Goal: Task Accomplishment & Management: Use online tool/utility

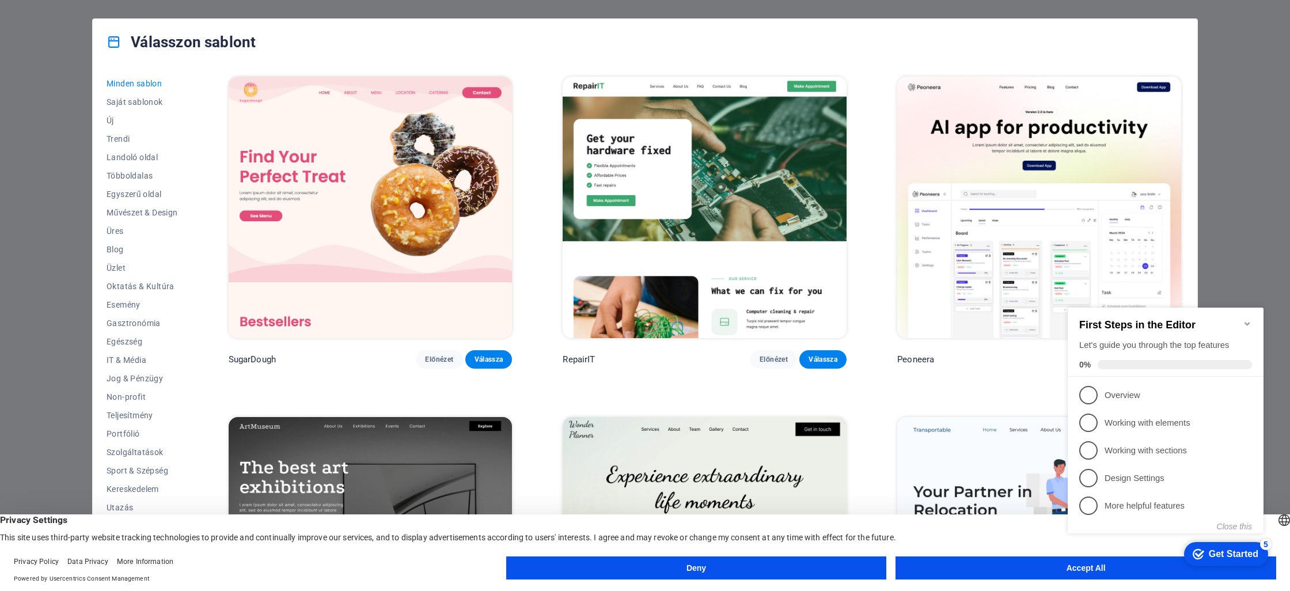
click div "checkmark Get Started 5 First Steps in the Editor Let's guide you through the t…"
click at [1248, 319] on icon "Minimize checklist" at bounding box center [1247, 323] width 9 height 9
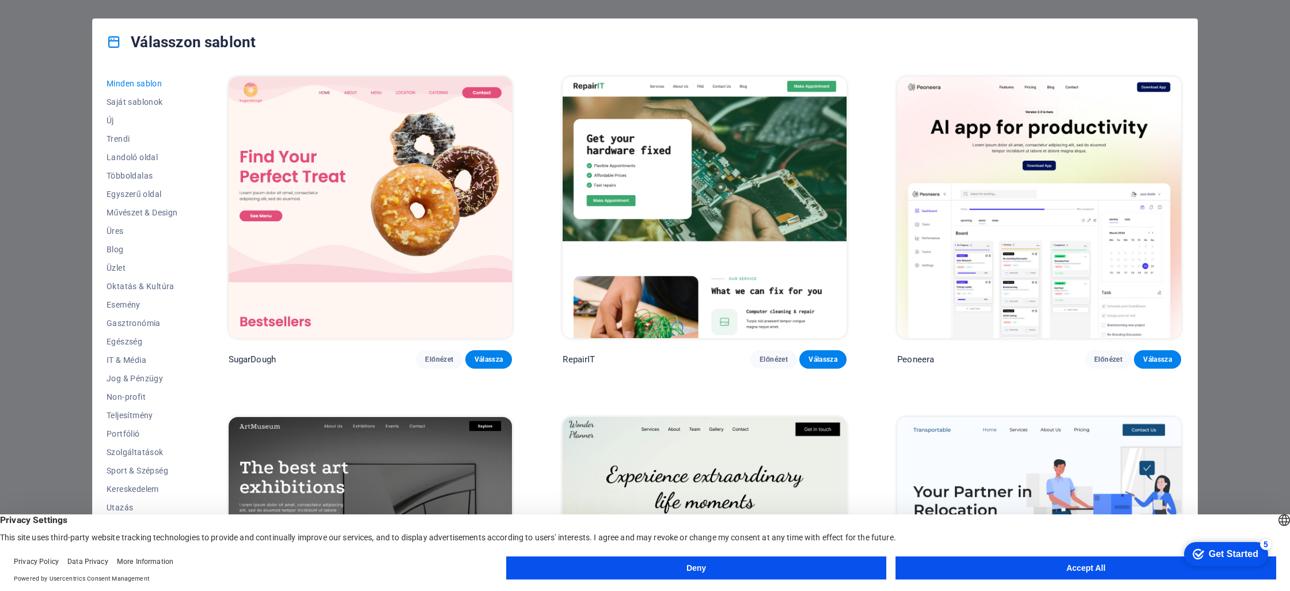
click at [1042, 566] on button "Accept All" at bounding box center [1086, 567] width 381 height 23
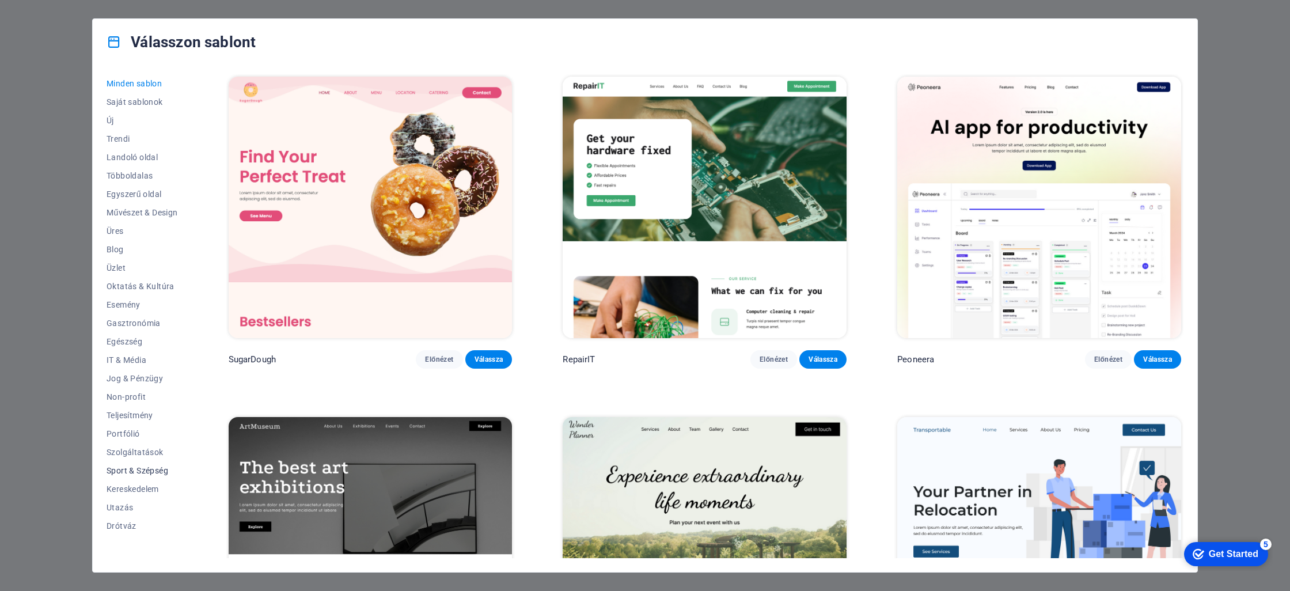
click at [151, 472] on span "Sport & Szépség" at bounding box center [142, 470] width 71 height 9
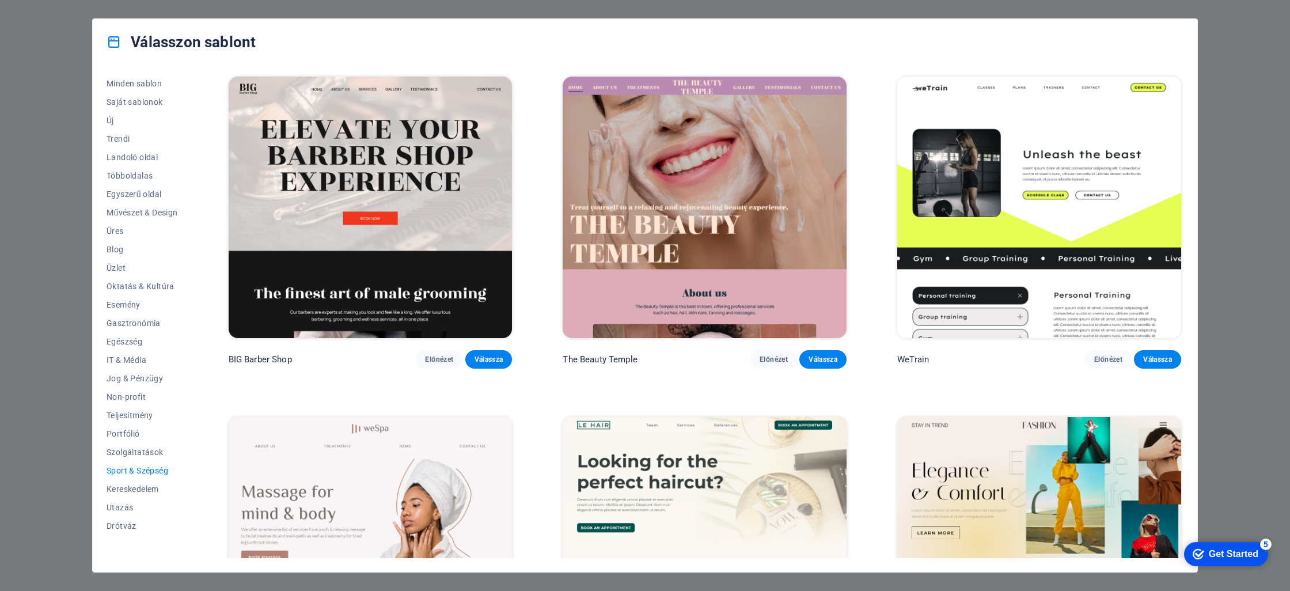
click at [1057, 129] on img at bounding box center [1039, 207] width 284 height 261
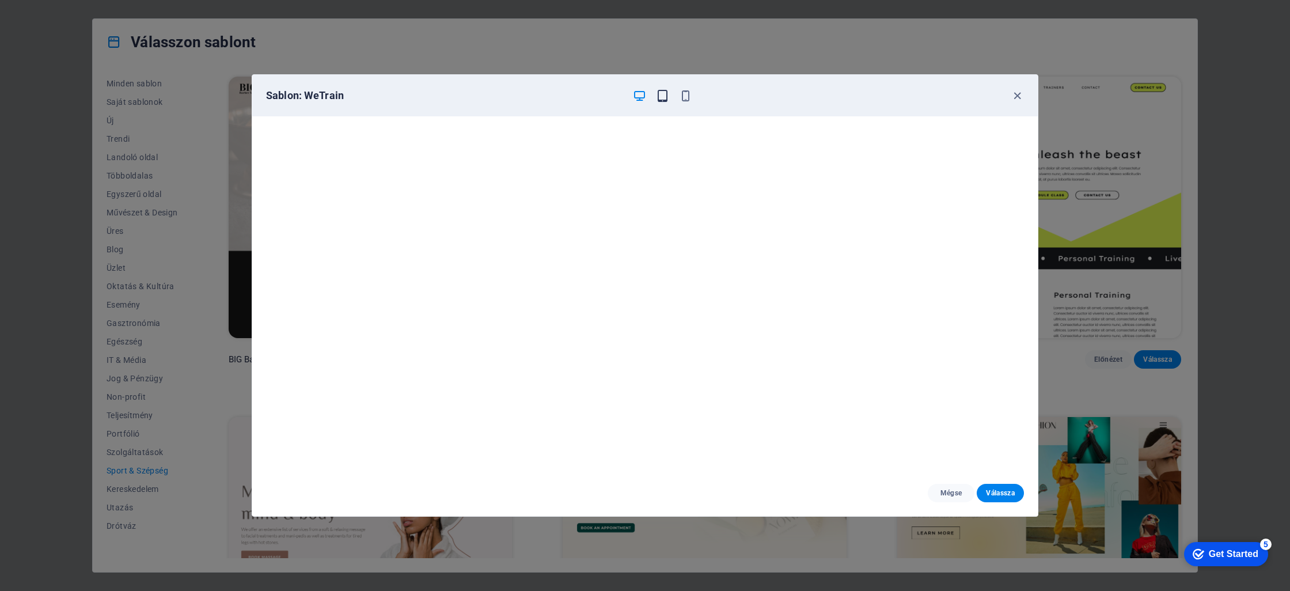
click at [659, 93] on icon "button" at bounding box center [662, 95] width 13 height 13
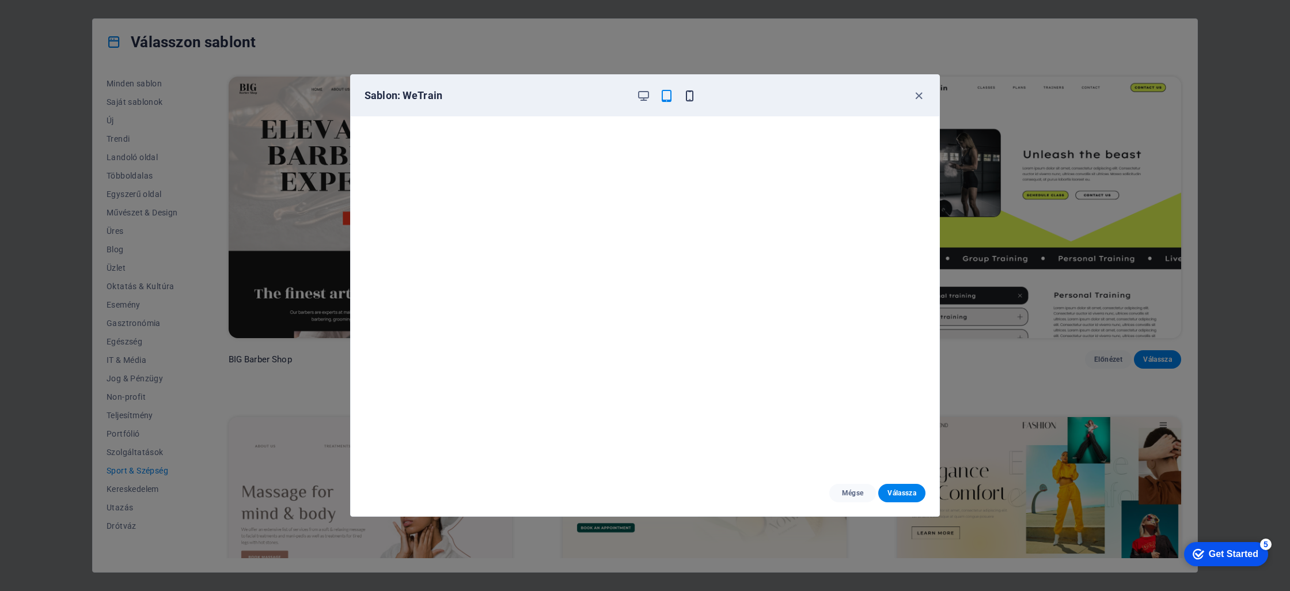
click at [689, 96] on icon "button" at bounding box center [689, 95] width 13 height 13
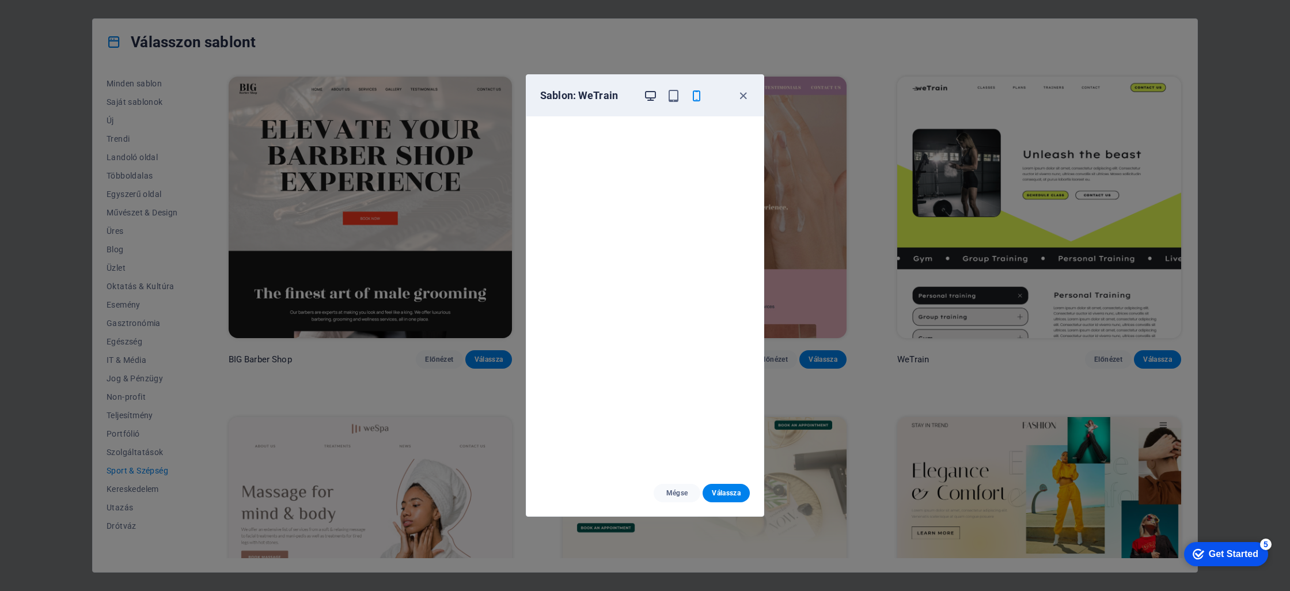
click at [653, 96] on icon "button" at bounding box center [650, 95] width 13 height 13
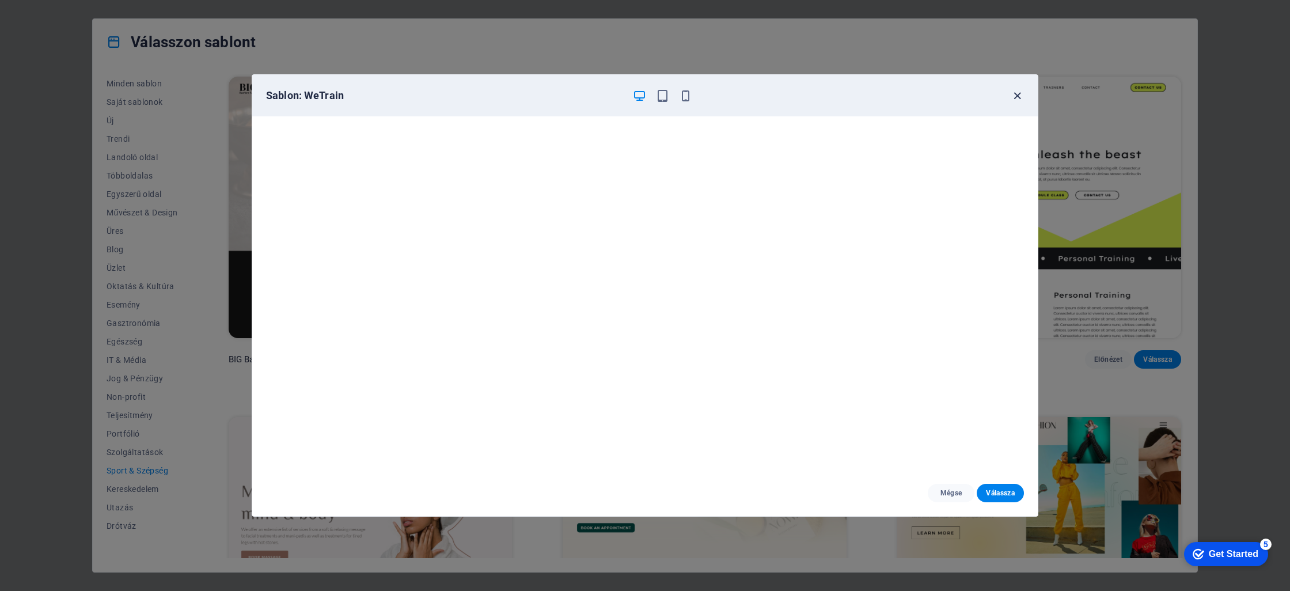
click at [1017, 96] on icon "button" at bounding box center [1017, 95] width 13 height 13
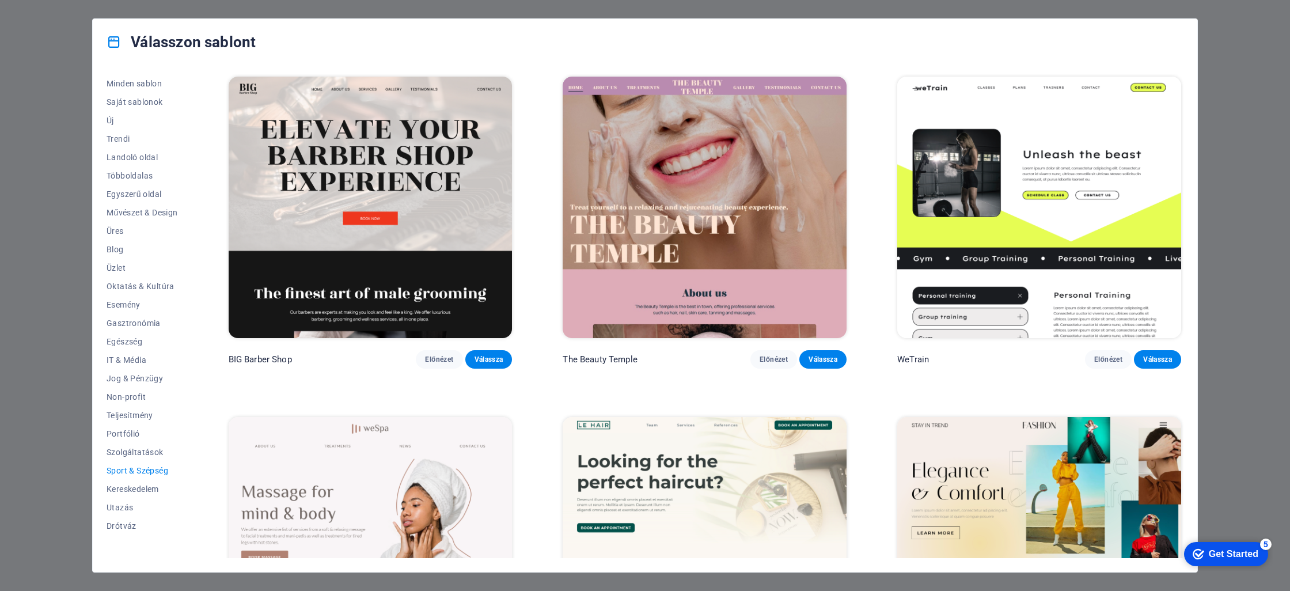
click at [62, 100] on div "Válasszon sablont Minden sablon Saját sablonok Új Trendi Landoló oldal Többolda…" at bounding box center [645, 295] width 1290 height 591
click at [62, 81] on div "Válasszon sablont Minden sablon Saját sablonok Új Trendi Landoló oldal Többolda…" at bounding box center [645, 295] width 1290 height 591
click at [113, 45] on icon at bounding box center [114, 42] width 15 height 15
drag, startPoint x: 205, startPoint y: 46, endPoint x: 289, endPoint y: 37, distance: 84.0
click at [205, 46] on h4 "Válasszon sablont" at bounding box center [181, 42] width 149 height 18
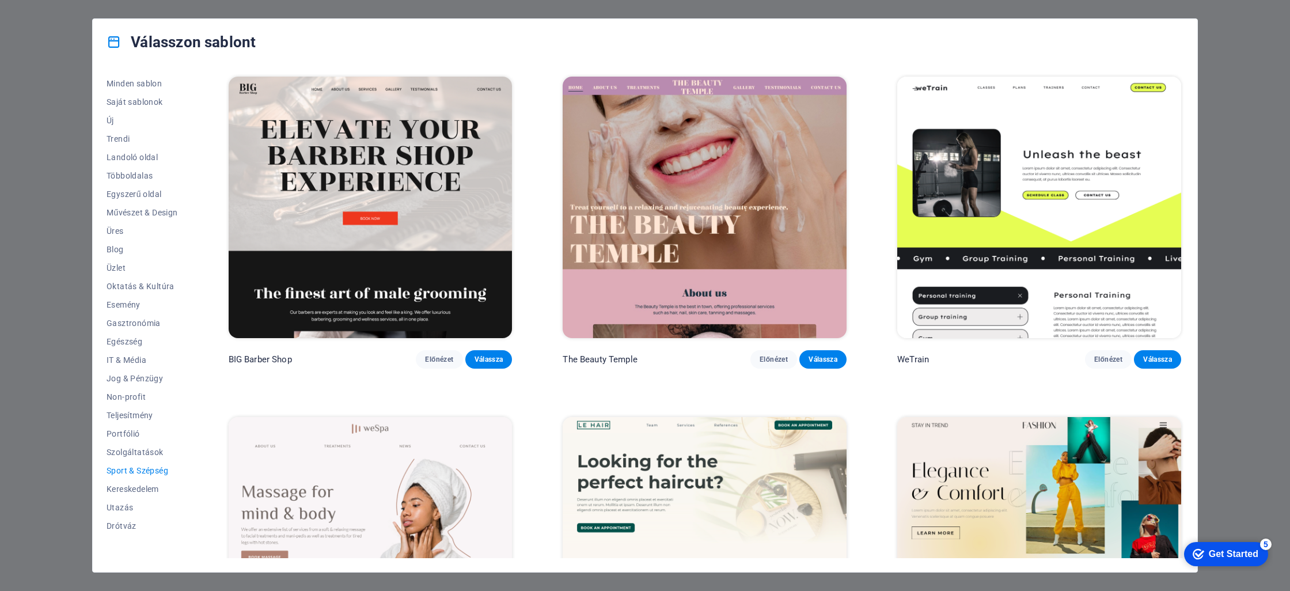
click at [1242, 73] on div "Válasszon sablont Minden sablon Saját sablonok Új Trendi Landoló oldal Többolda…" at bounding box center [645, 295] width 1290 height 591
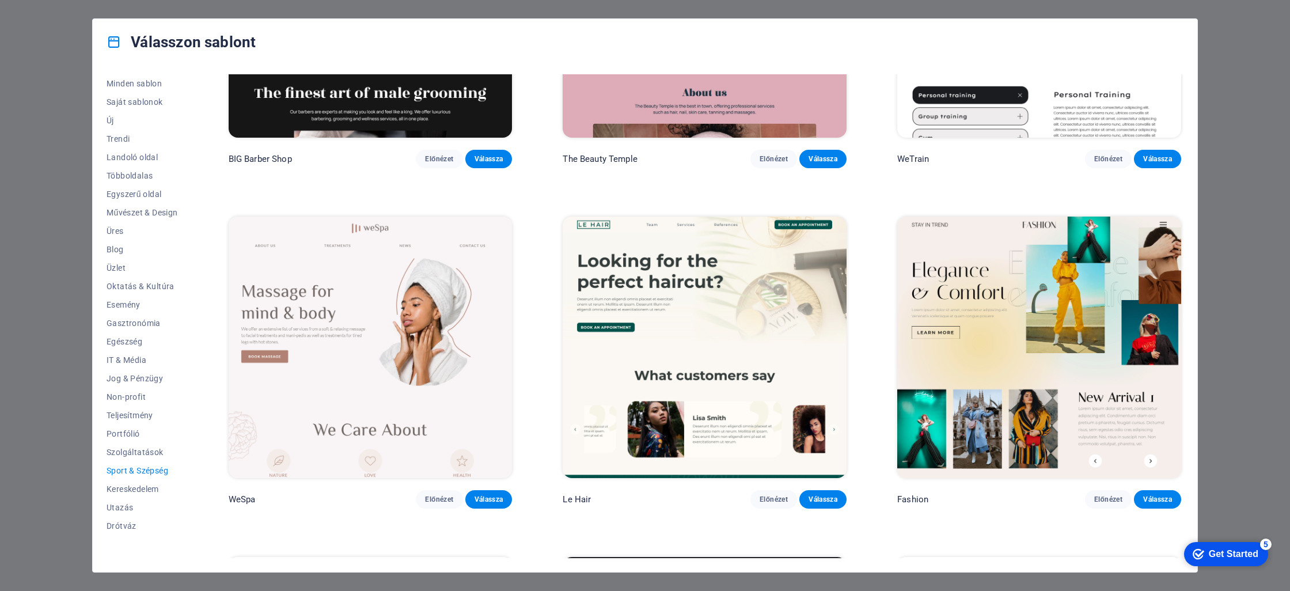
scroll to position [200, 0]
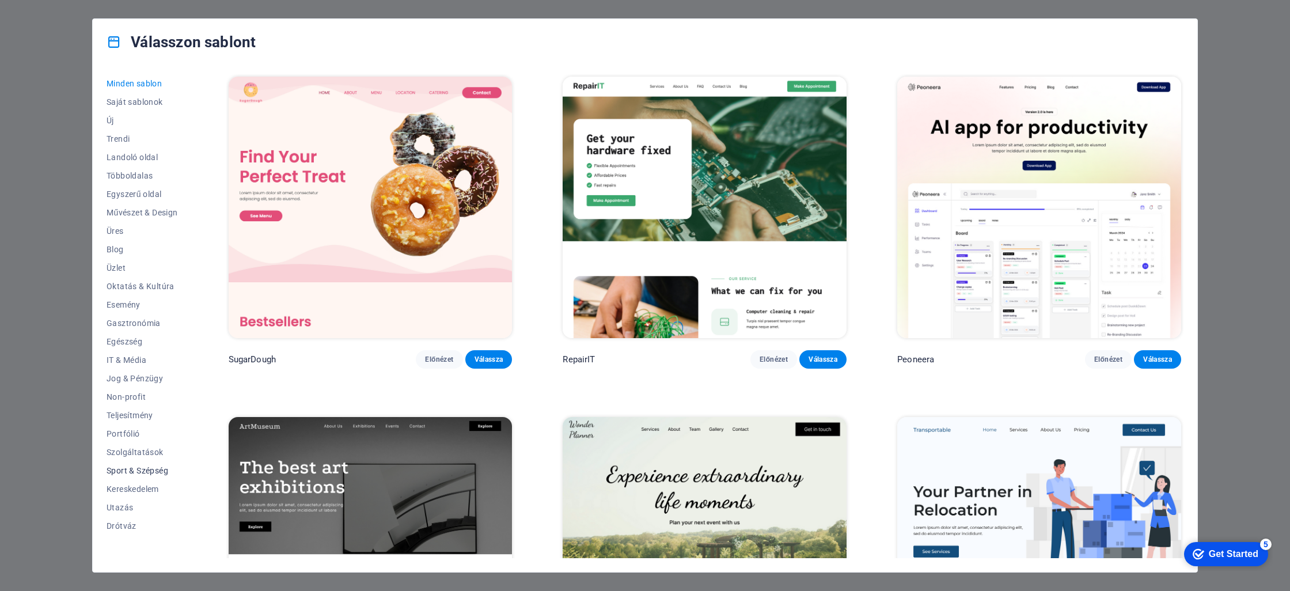
click at [128, 472] on span "Sport & Szépség" at bounding box center [142, 470] width 71 height 9
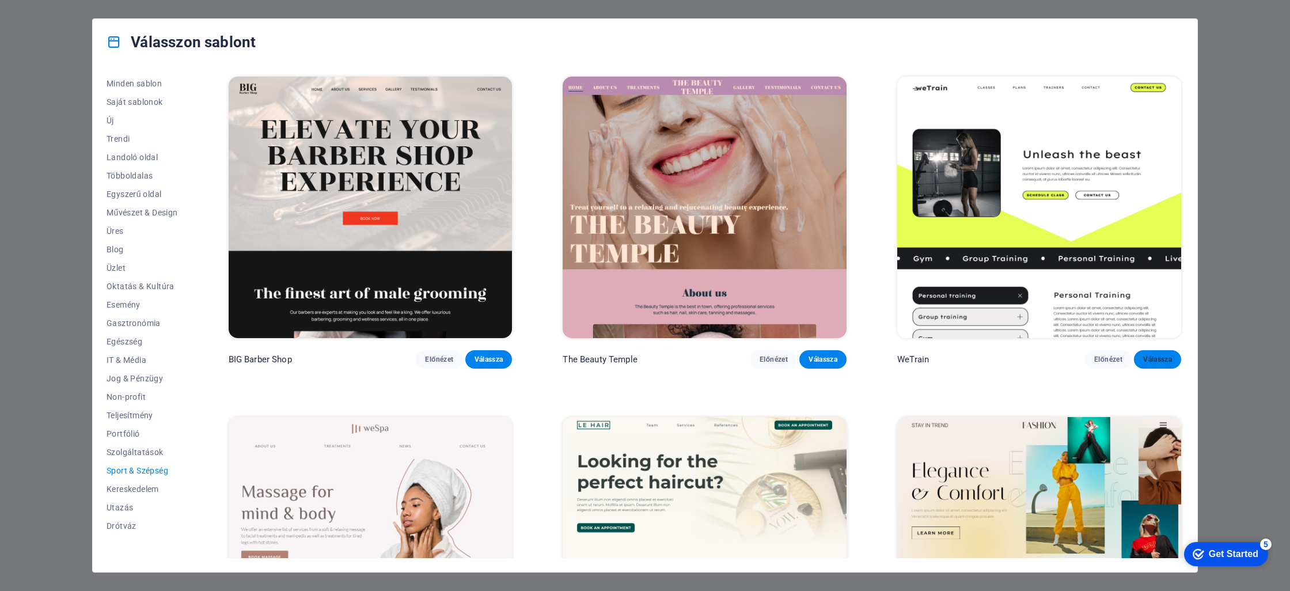
click at [1161, 355] on span "Válassza" at bounding box center [1157, 359] width 29 height 9
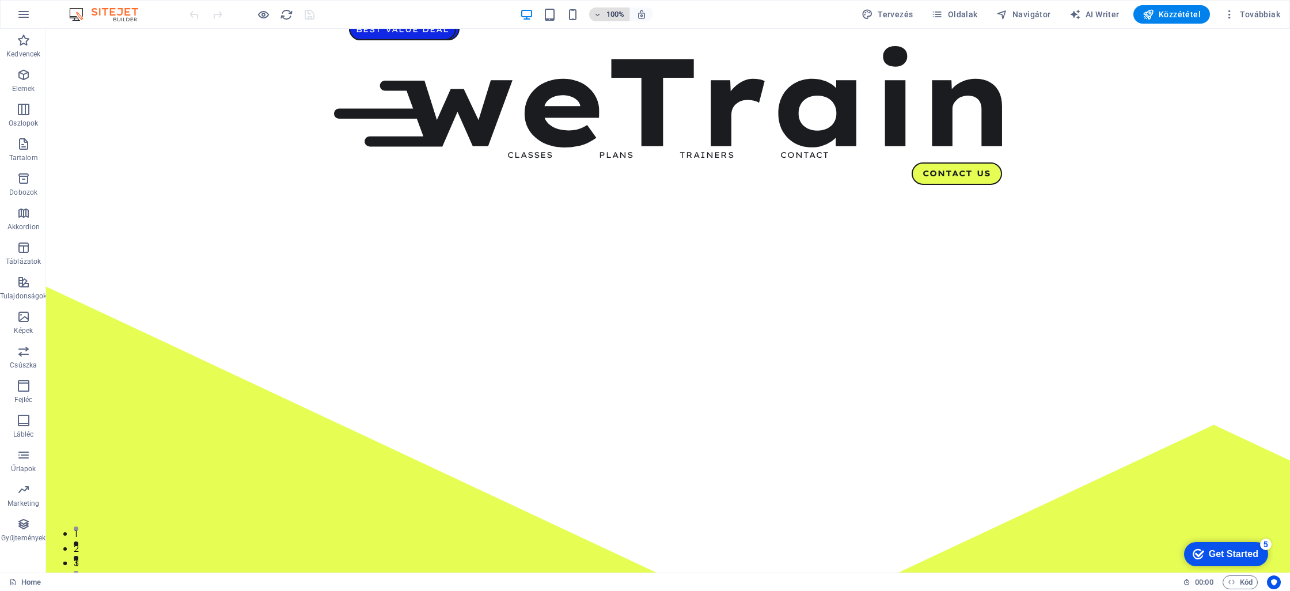
click at [608, 15] on span "100%" at bounding box center [609, 14] width 31 height 14
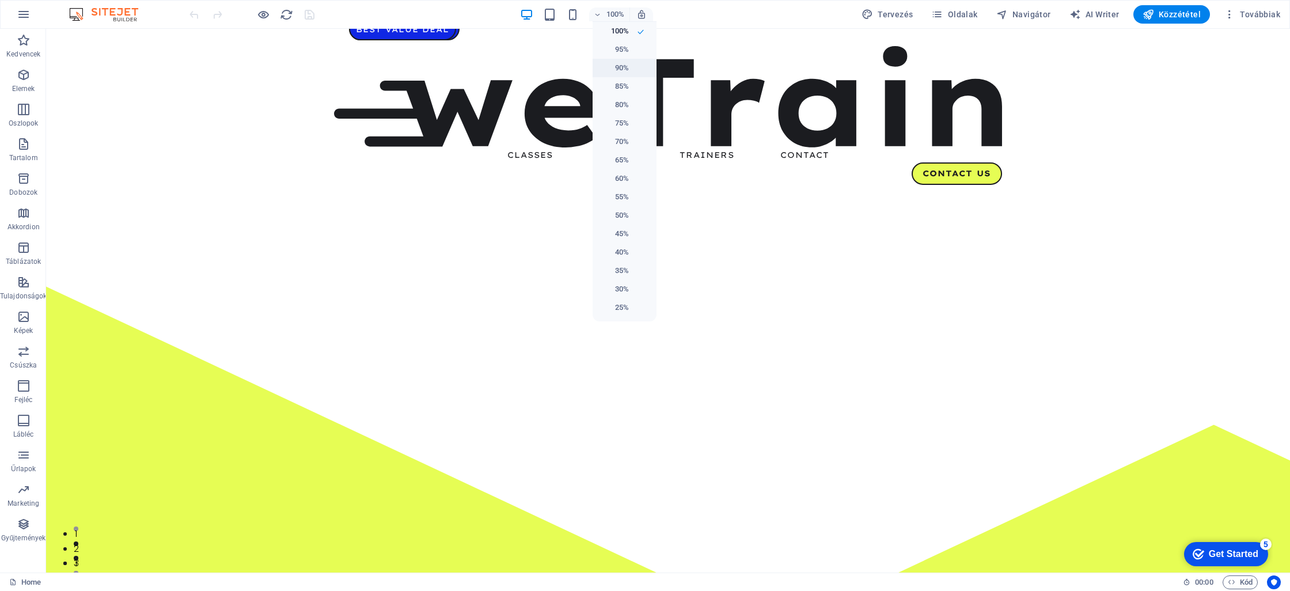
click at [604, 65] on h6 "90%" at bounding box center [614, 68] width 29 height 14
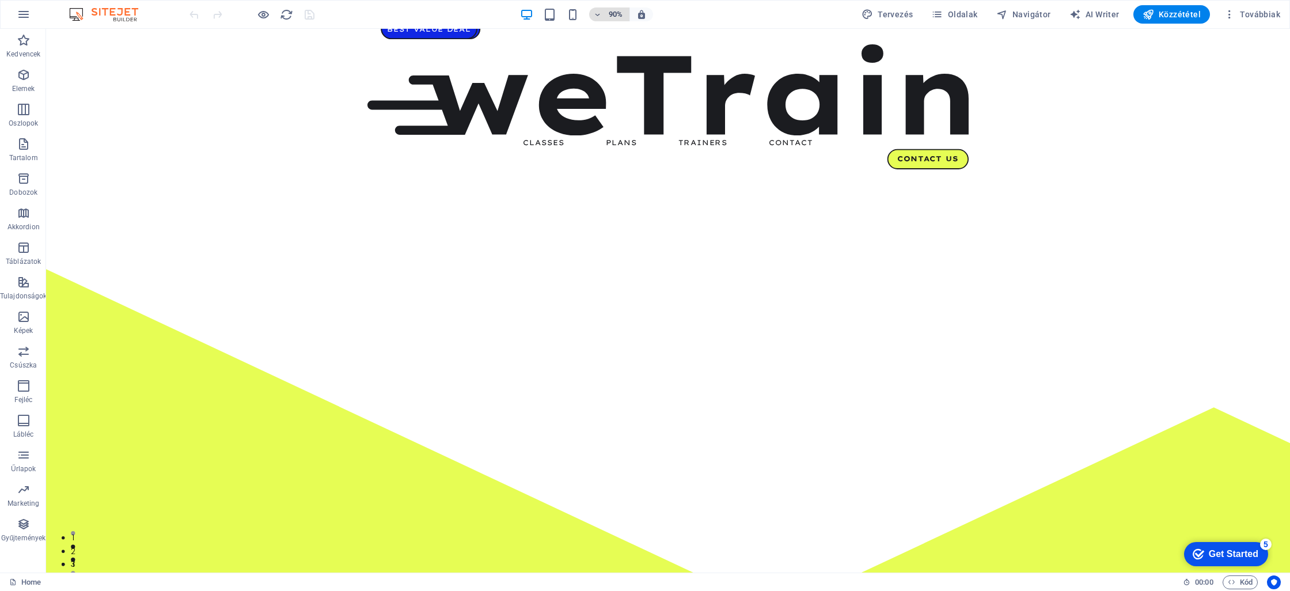
click at [621, 17] on h6 "90%" at bounding box center [615, 14] width 18 height 14
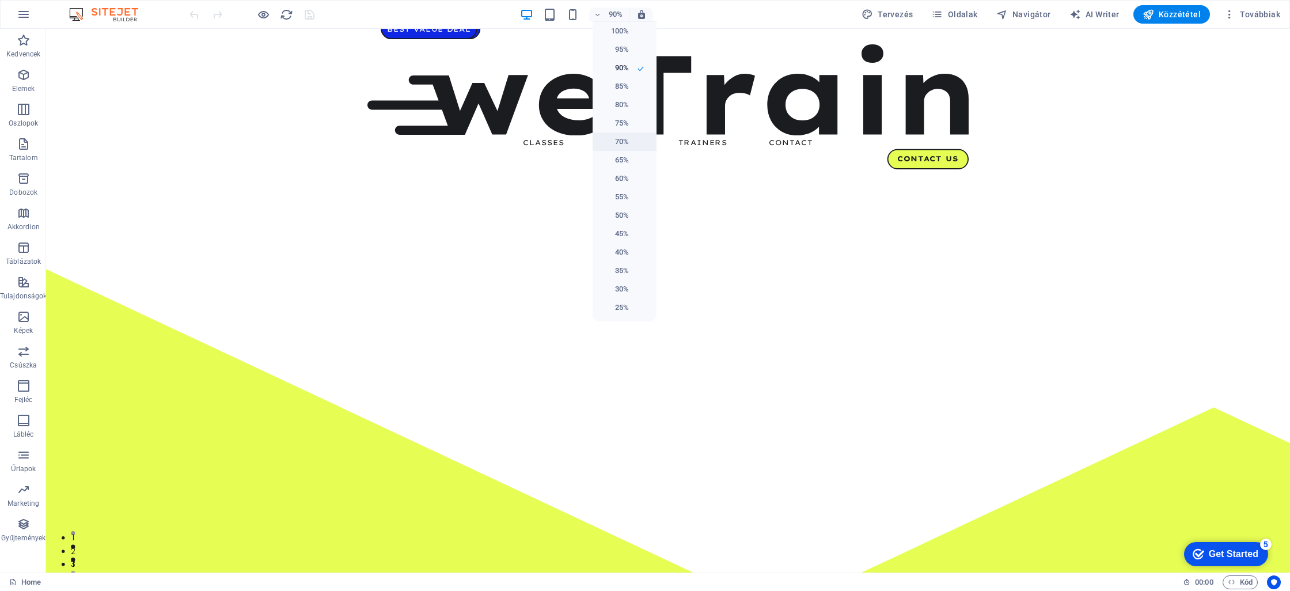
click at [609, 141] on h6 "70%" at bounding box center [614, 142] width 29 height 14
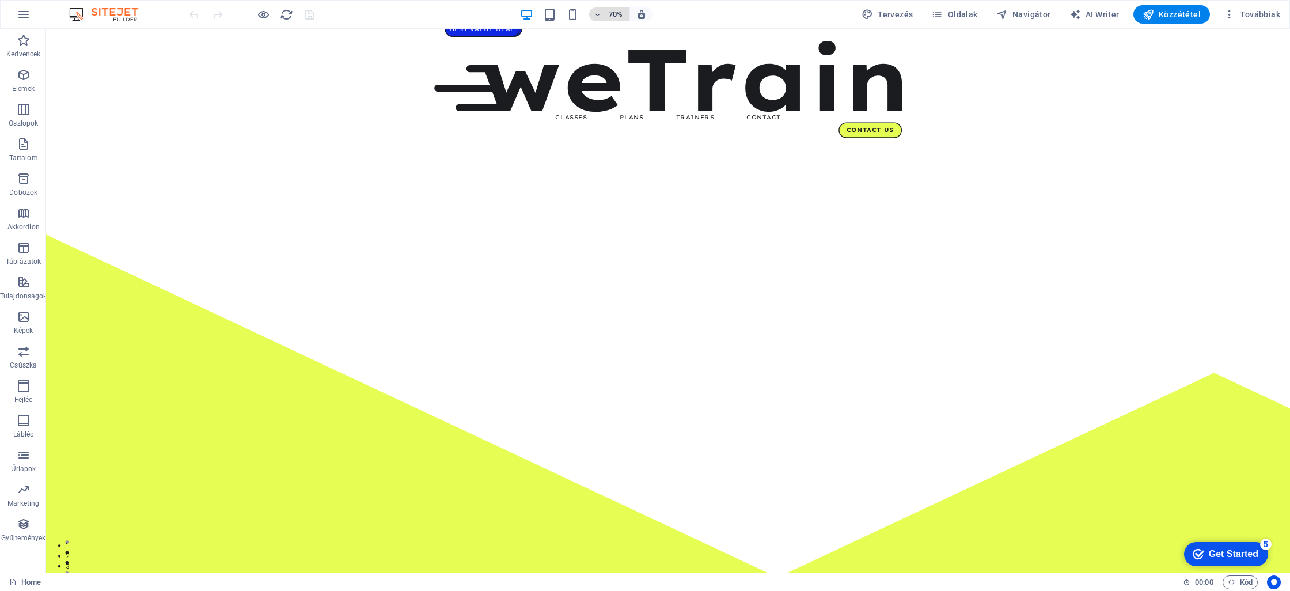
click at [613, 14] on h6 "70%" at bounding box center [615, 14] width 18 height 14
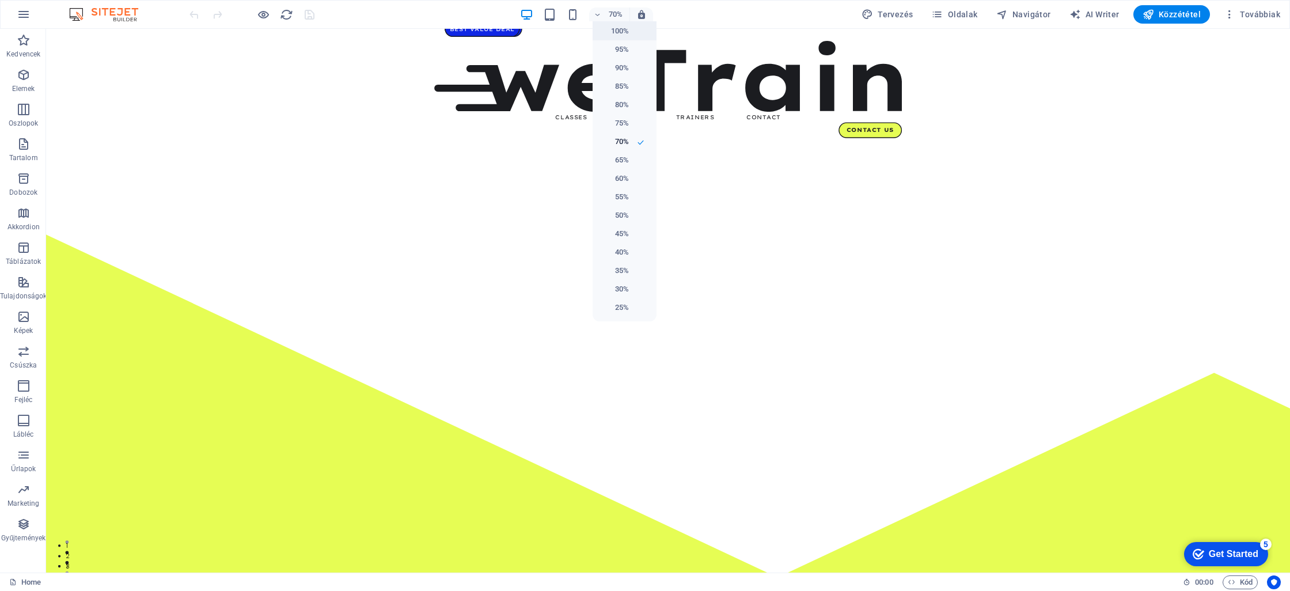
click at [604, 33] on h6 "100%" at bounding box center [614, 31] width 29 height 14
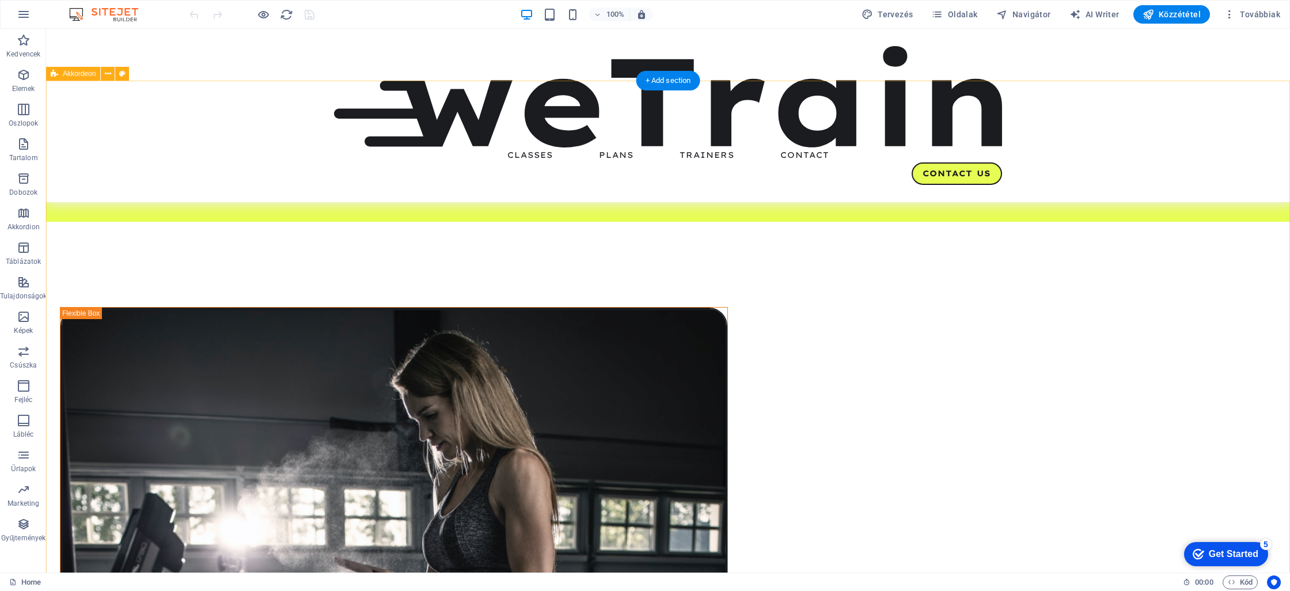
scroll to position [411, 0]
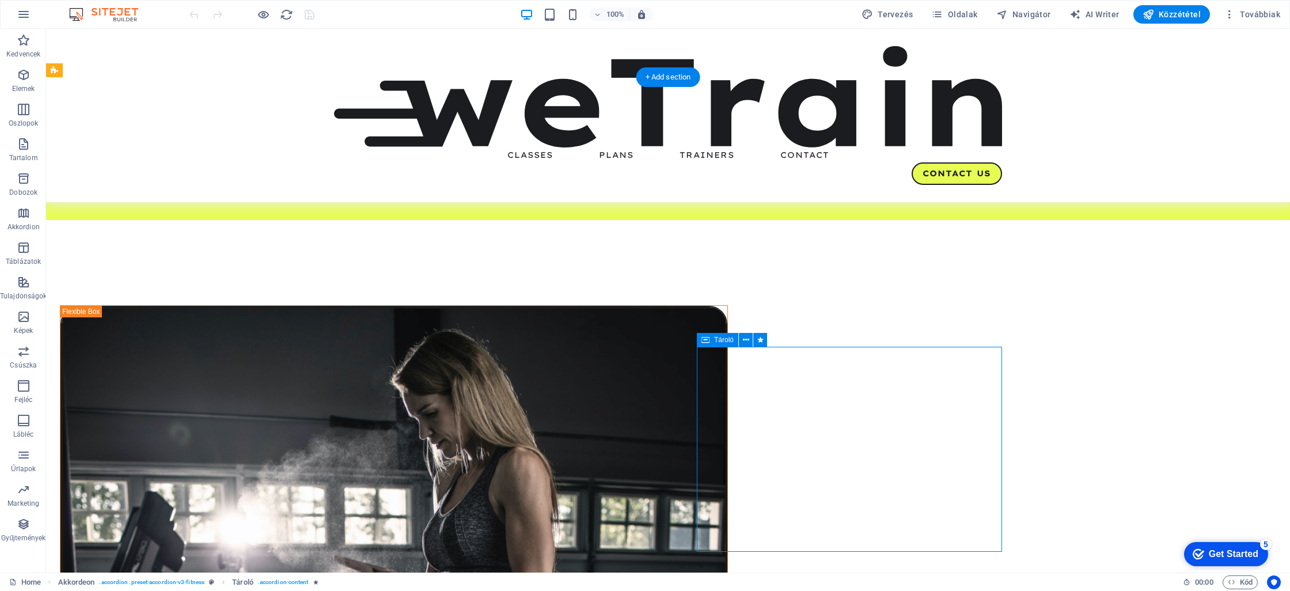
scroll to position [412, 0]
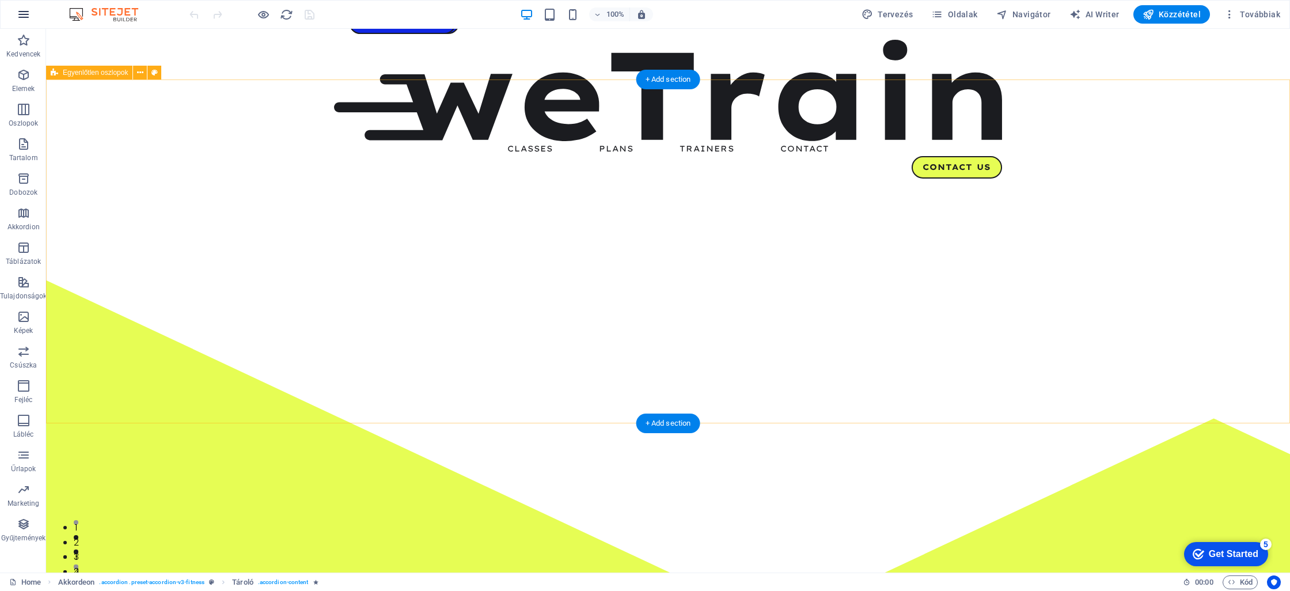
scroll to position [4, 0]
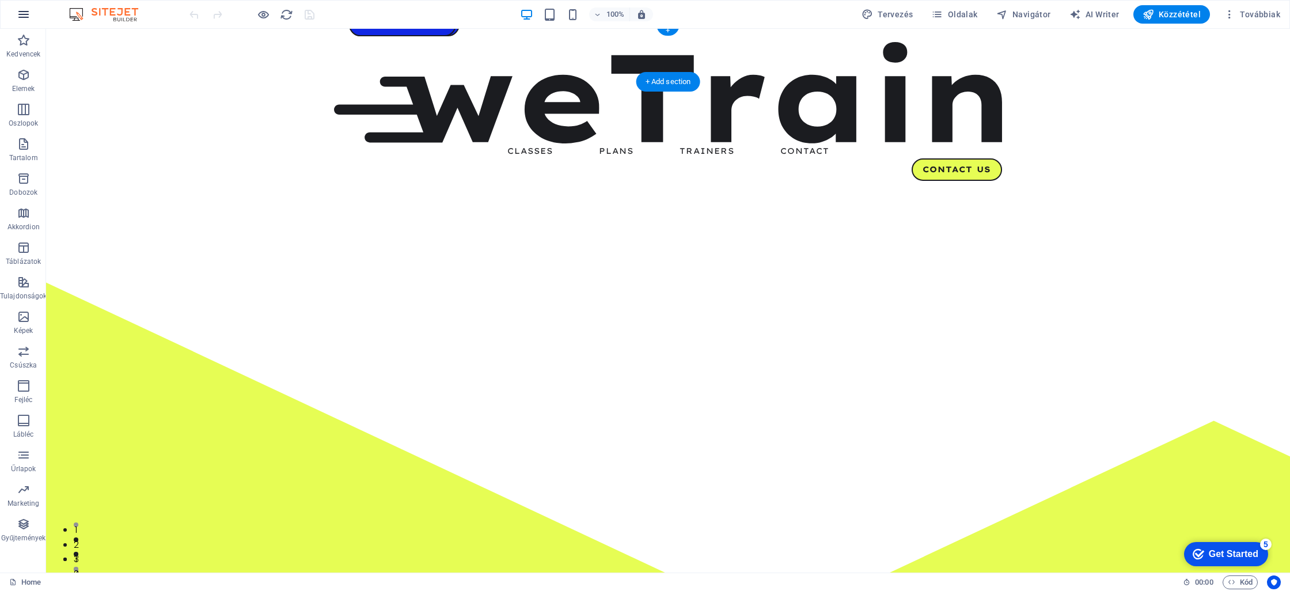
click at [21, 12] on icon "button" at bounding box center [24, 14] width 14 height 14
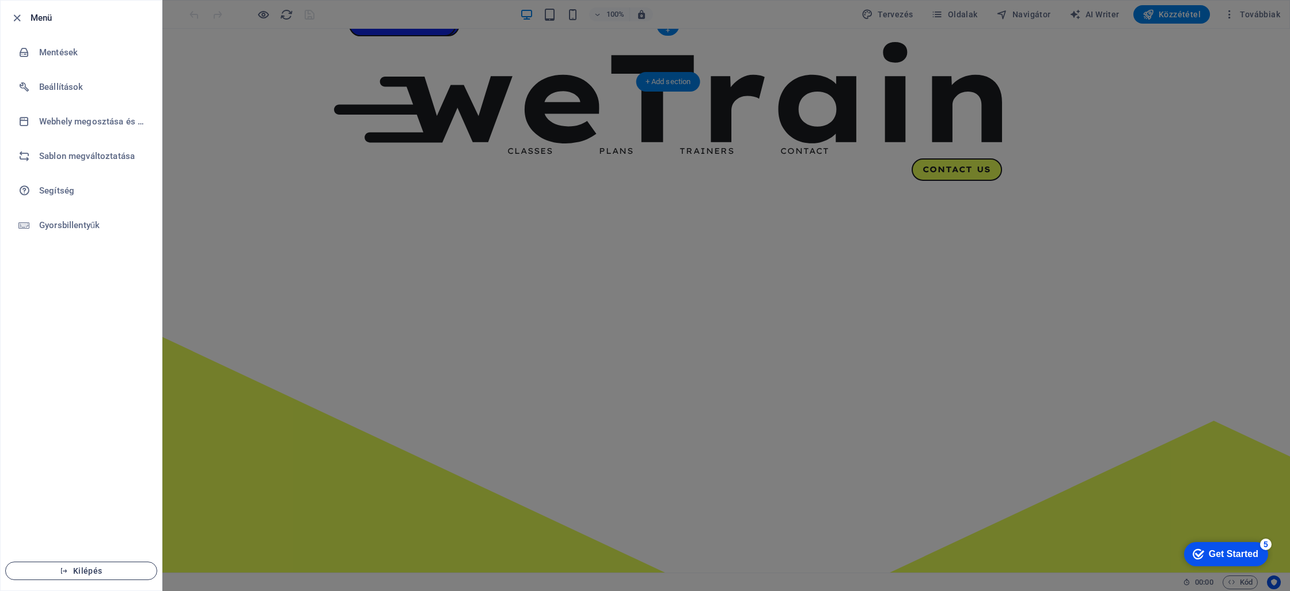
click at [94, 571] on span "Kilépés" at bounding box center [81, 570] width 132 height 9
